Goal: Task Accomplishment & Management: Use online tool/utility

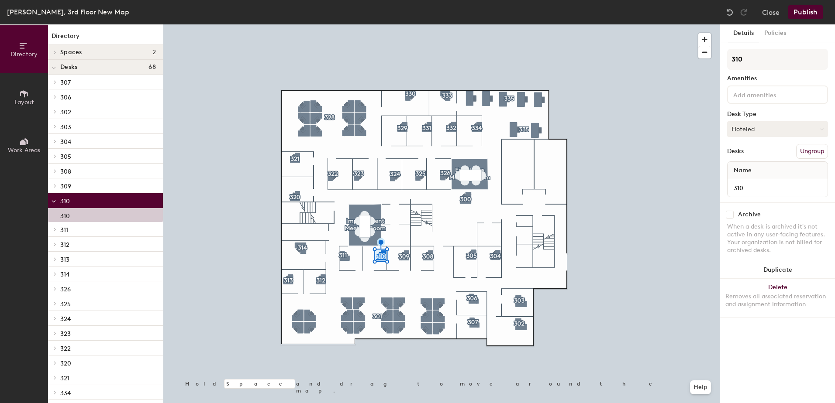
click at [769, 126] on button "Hoteled" at bounding box center [777, 129] width 101 height 16
click at [768, 157] on div "Assigned" at bounding box center [770, 156] width 87 height 13
click at [814, 12] on button "Publish" at bounding box center [805, 12] width 34 height 14
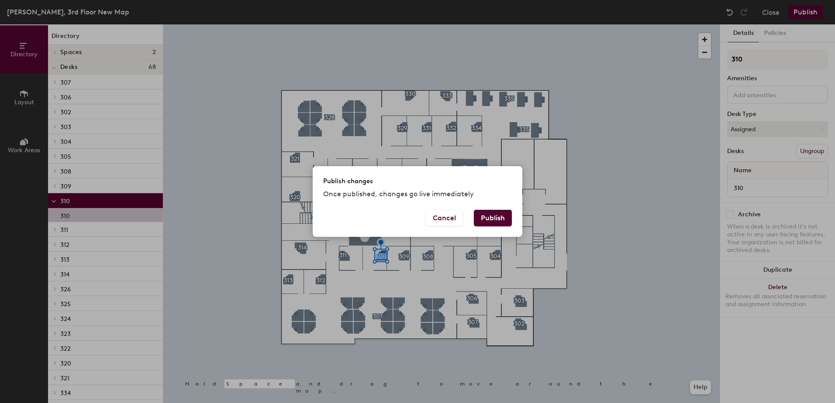
click at [491, 216] on button "Publish" at bounding box center [493, 218] width 38 height 17
